Goal: Find specific page/section

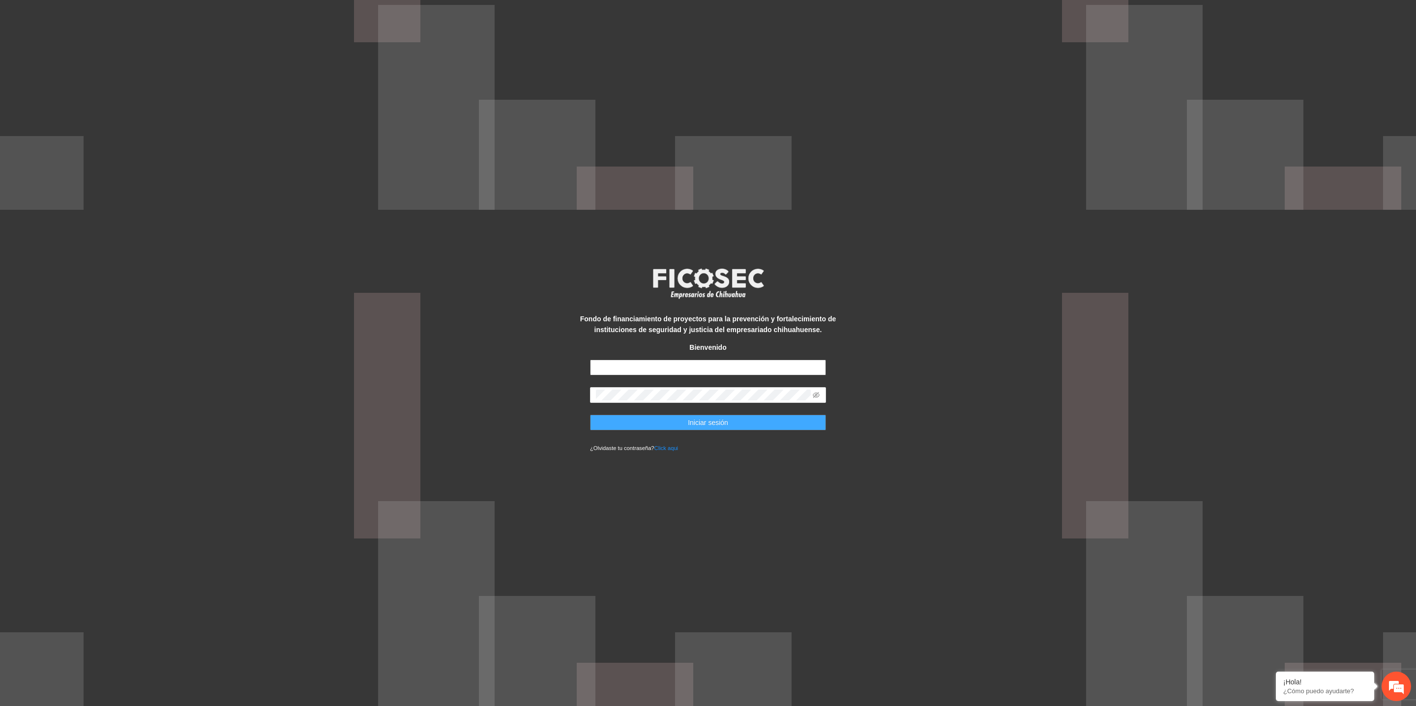
type input "**********"
click at [714, 421] on span "Iniciar sesión" at bounding box center [708, 422] width 40 height 11
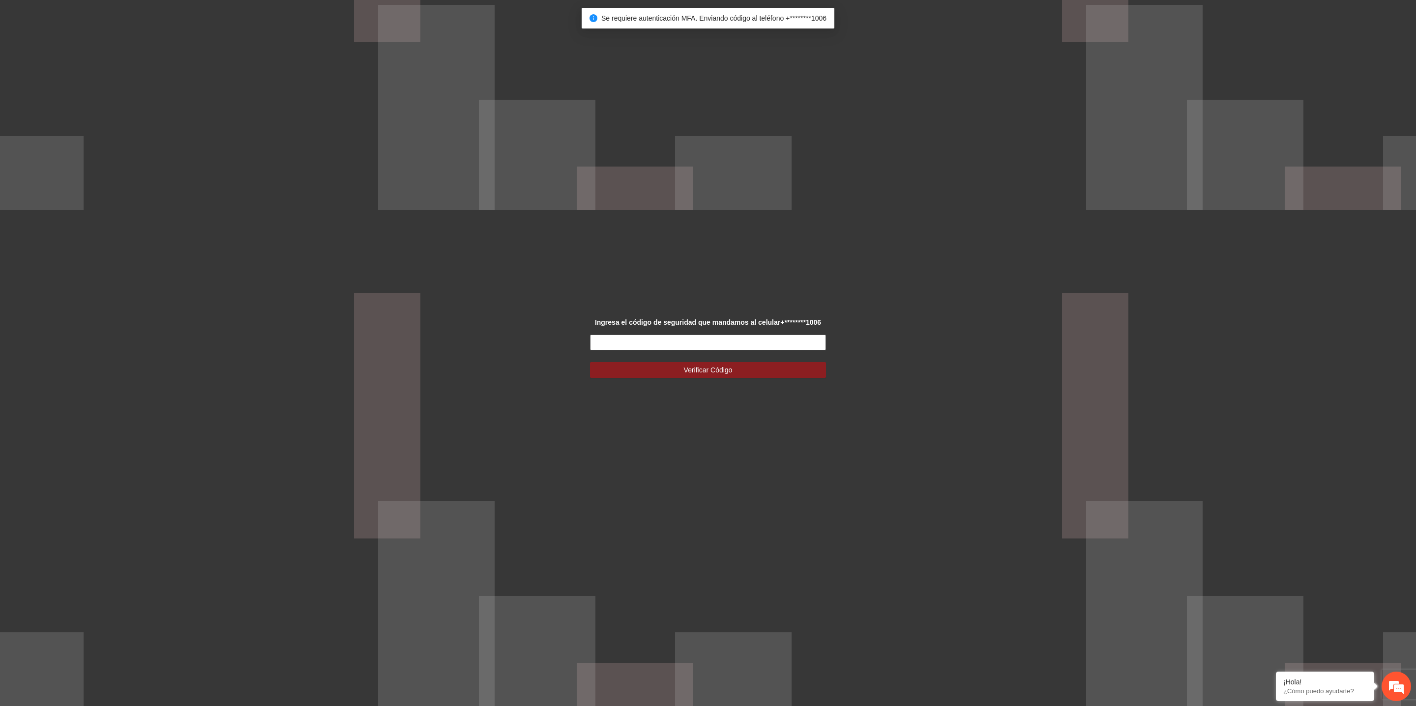
click at [690, 341] on input "text" at bounding box center [708, 343] width 236 height 16
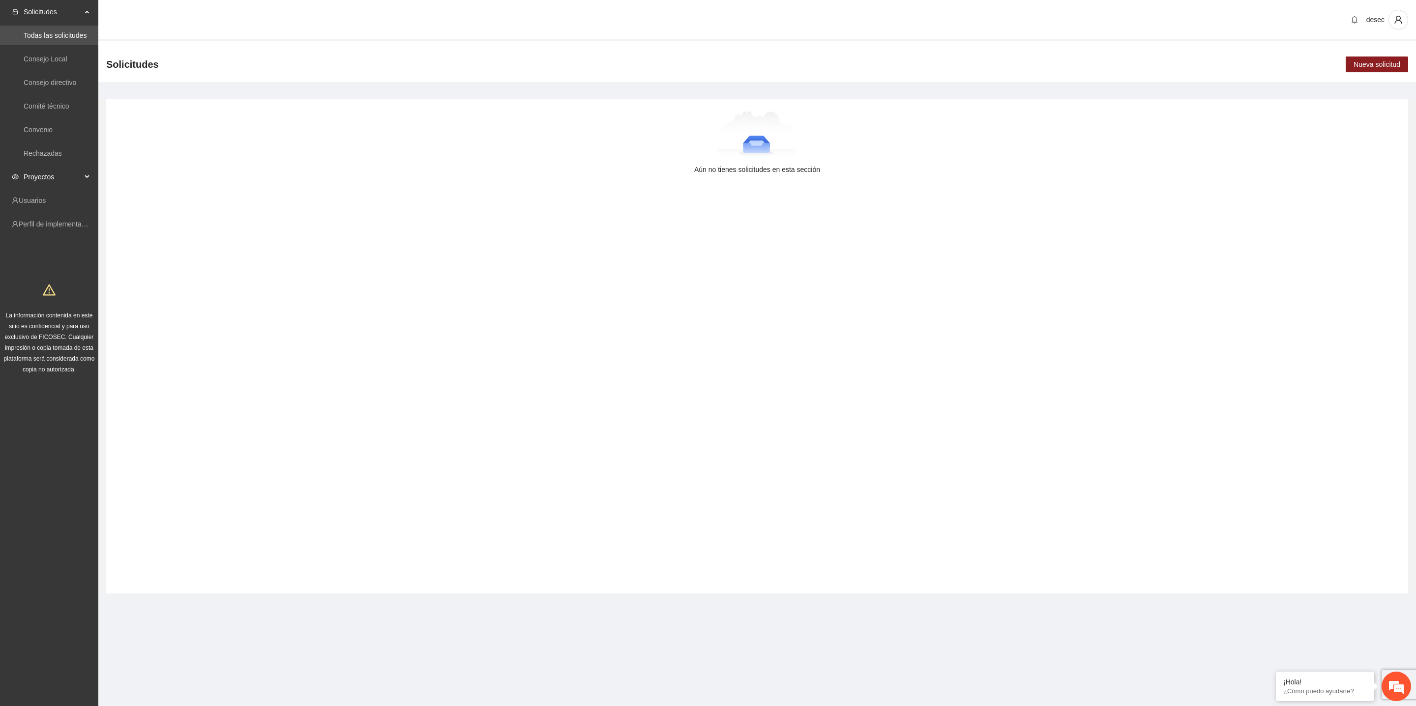
click at [37, 181] on span "Proyectos" at bounding box center [53, 177] width 58 height 20
click at [54, 221] on link "Concluidos" at bounding box center [41, 224] width 34 height 8
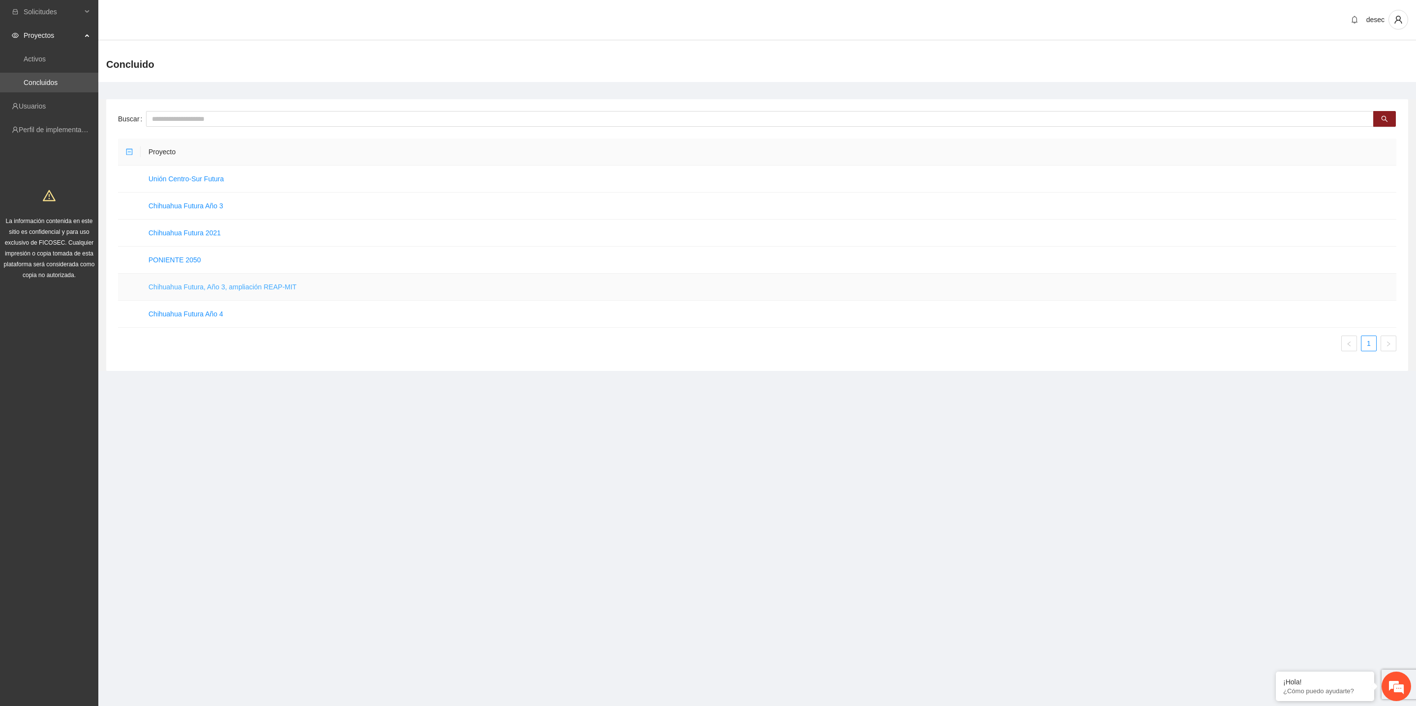
click at [210, 291] on link "Chihuahua Futura, Año 3, ampliación REAP-MIT" at bounding box center [222, 287] width 148 height 8
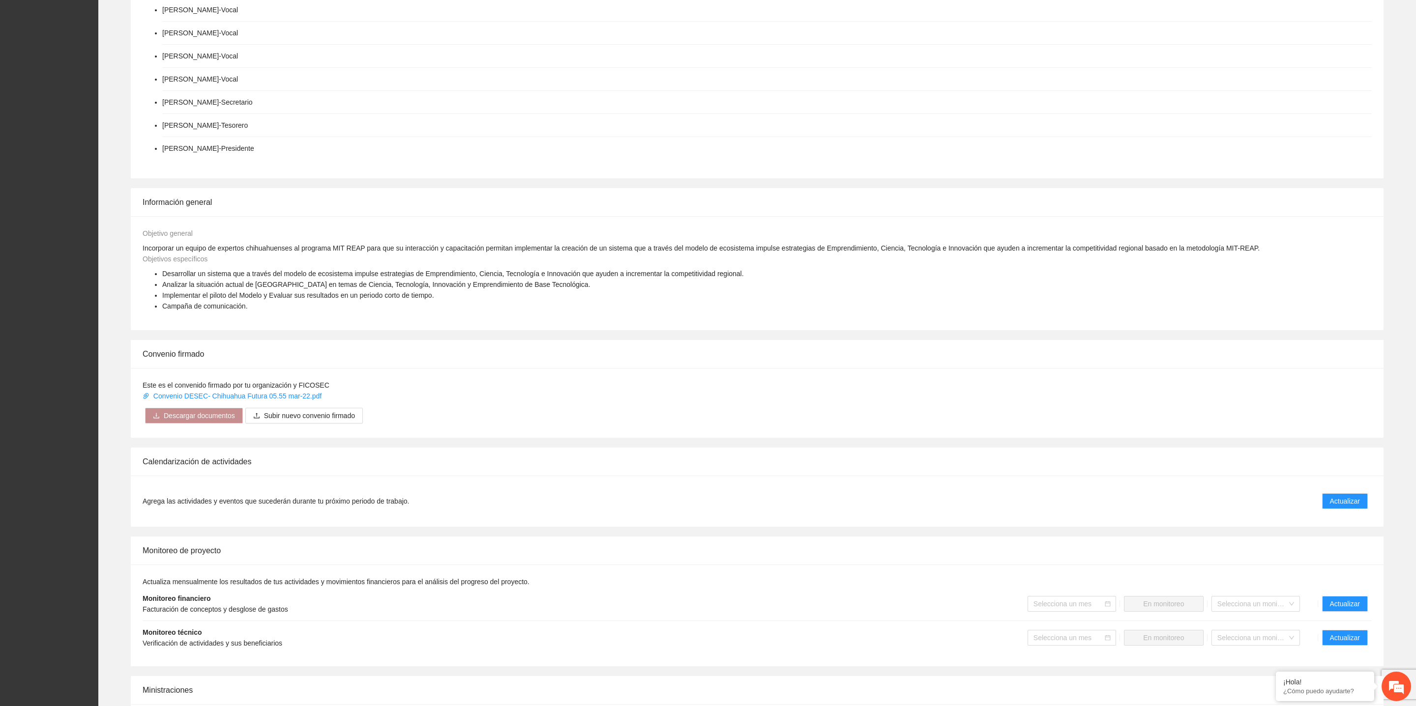
scroll to position [463, 0]
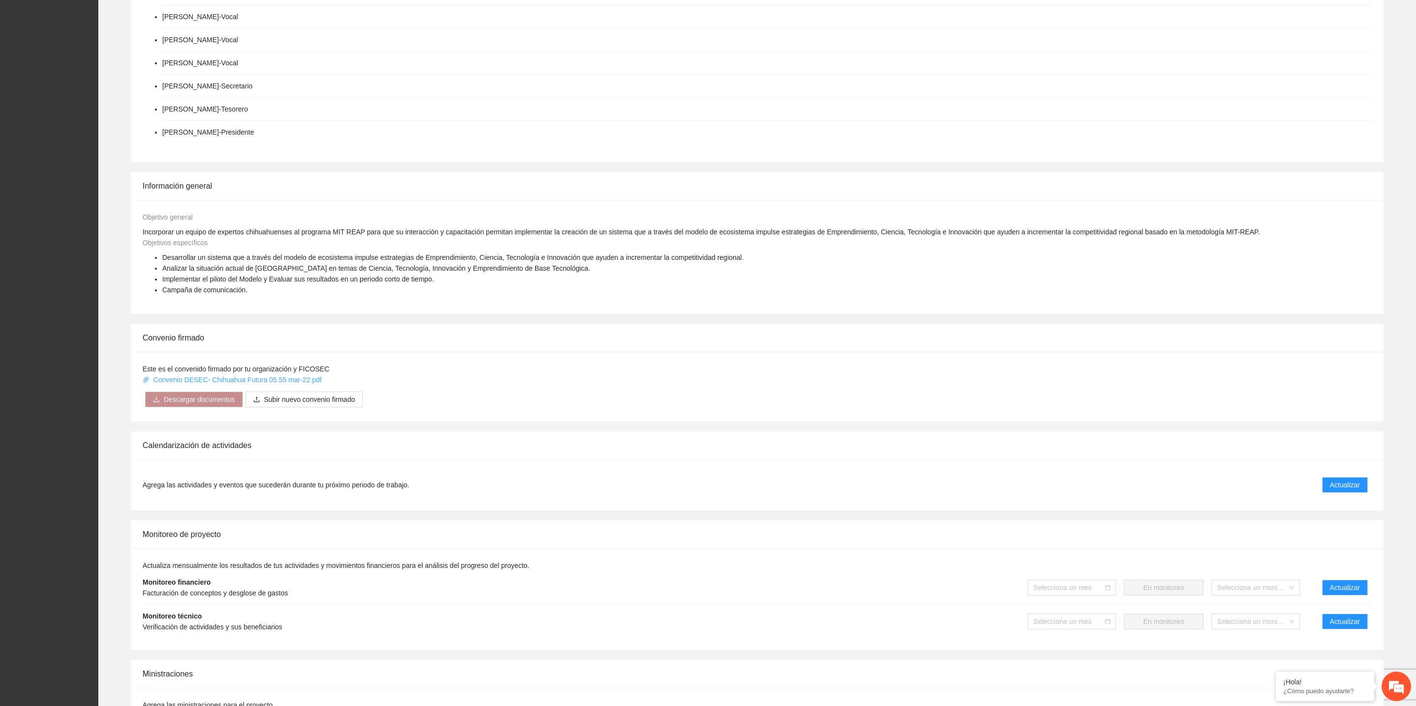
click at [244, 382] on link "Convenio DESEC- Chihuahua Futura 05.55 mar-22.pdf" at bounding box center [233, 380] width 181 height 8
